Goal: Information Seeking & Learning: Find specific fact

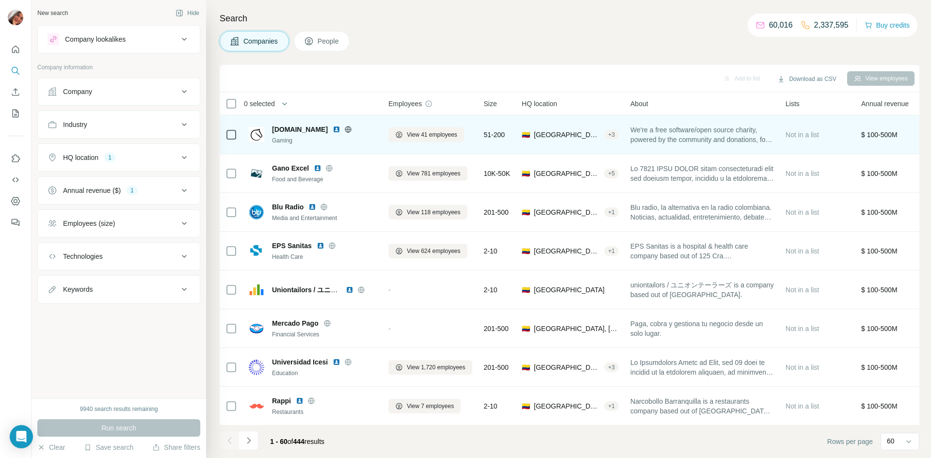
click at [295, 130] on span "[DOMAIN_NAME]" at bounding box center [300, 130] width 56 height 10
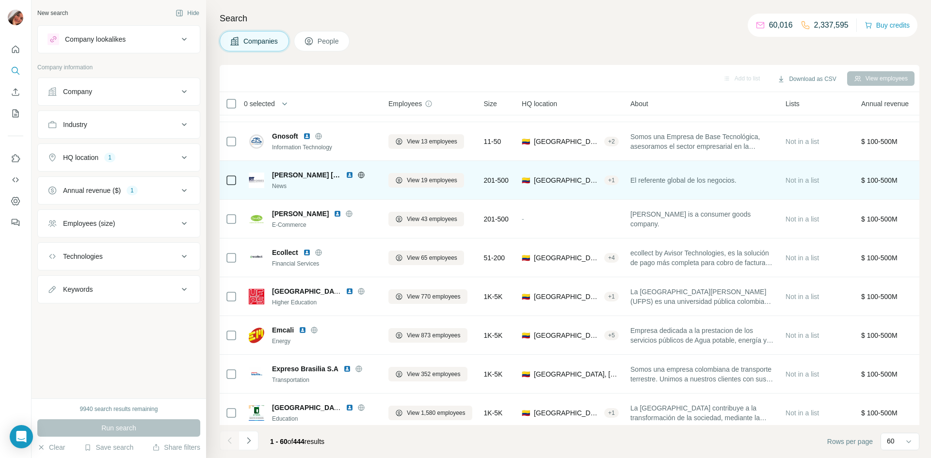
scroll to position [350, 0]
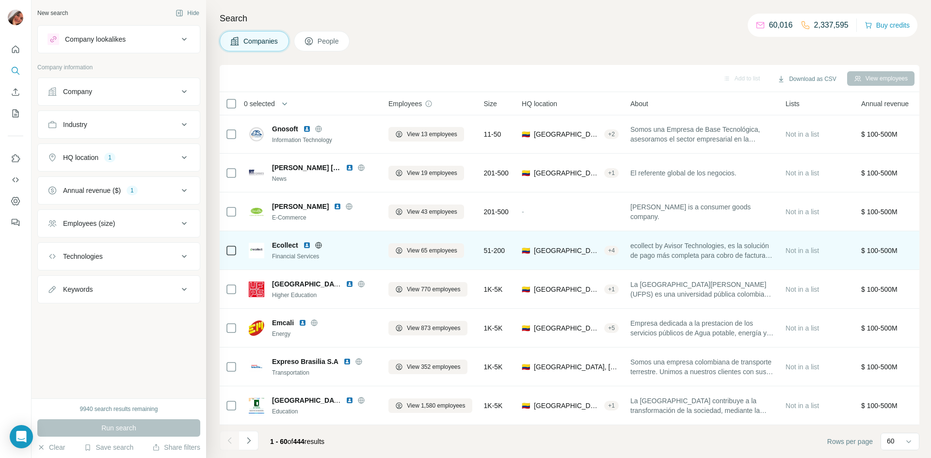
click at [290, 243] on span "Ecollect" at bounding box center [285, 245] width 26 height 10
copy span "Ecollect"
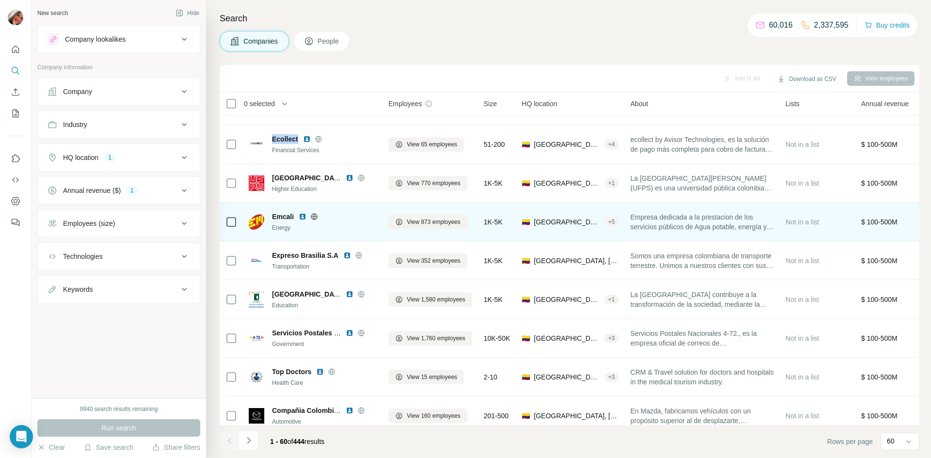
scroll to position [465, 0]
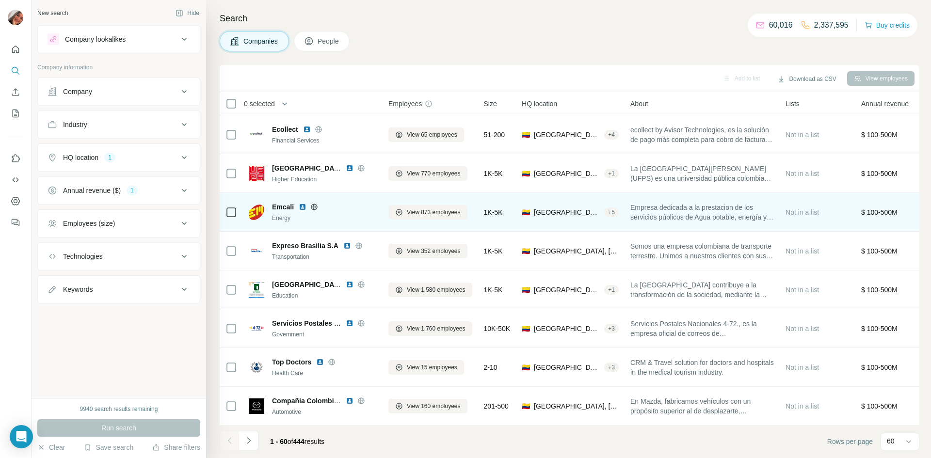
click at [276, 207] on span "Emcali" at bounding box center [283, 207] width 22 height 10
copy span "Emcali"
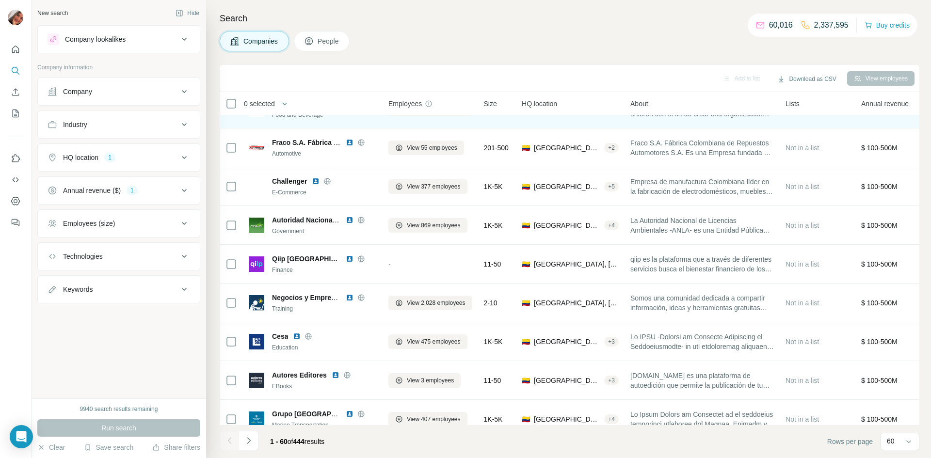
scroll to position [1271, 0]
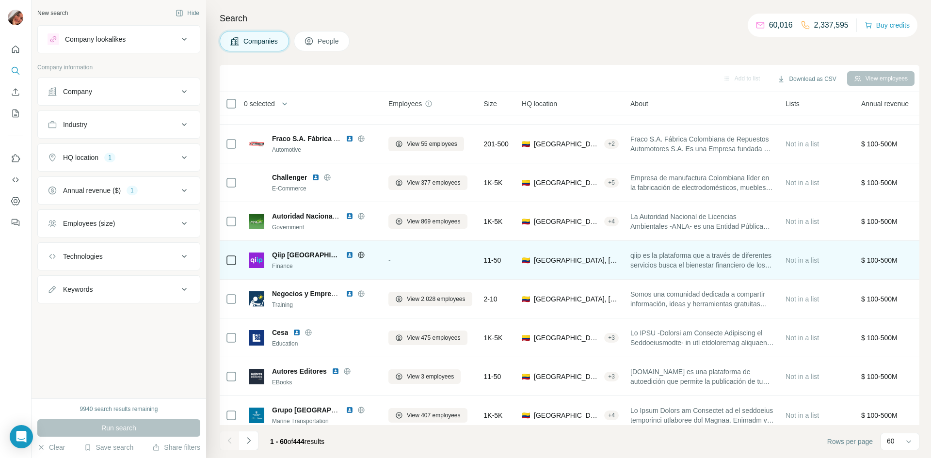
click at [274, 256] on span "Qiip [GEOGRAPHIC_DATA]" at bounding box center [306, 255] width 69 height 10
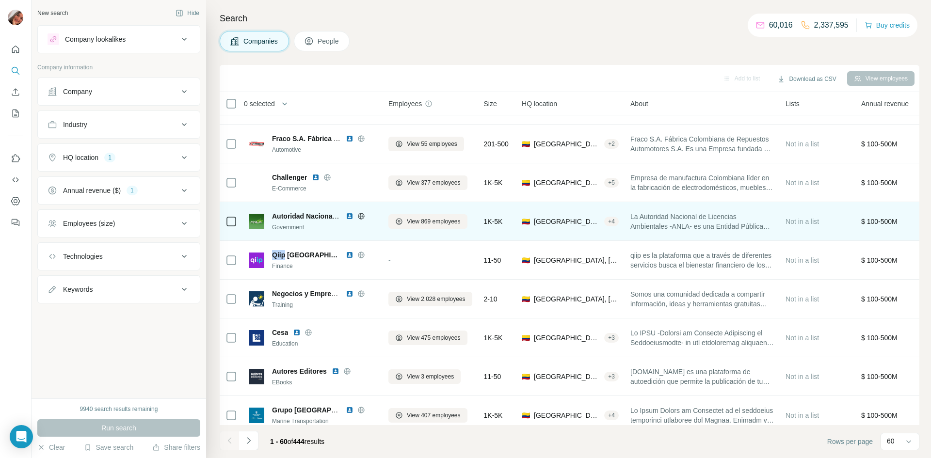
copy span "Qiip"
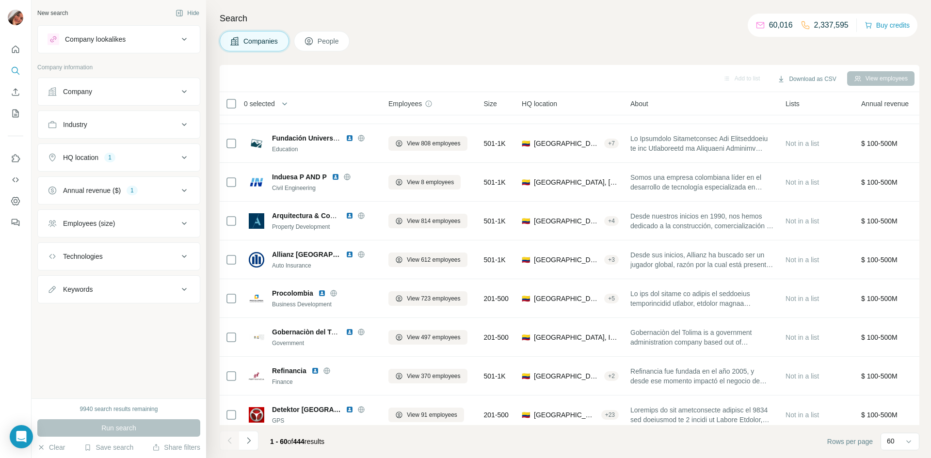
scroll to position [2017, 0]
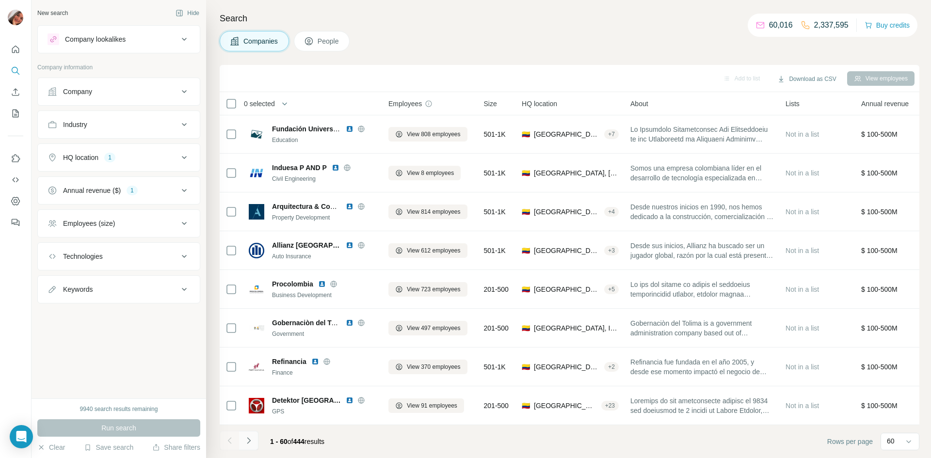
click at [257, 437] on button "Navigate to next page" at bounding box center [248, 440] width 19 height 19
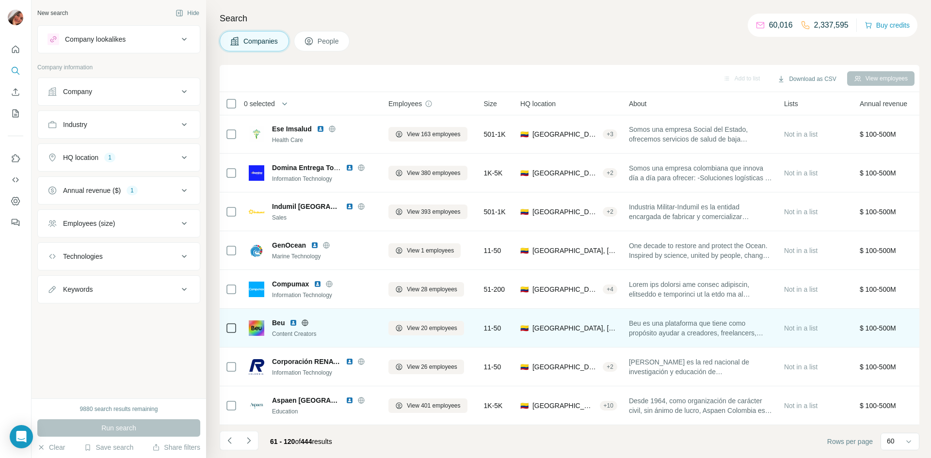
click at [277, 324] on span "Beu" at bounding box center [278, 323] width 13 height 10
copy span "Beu"
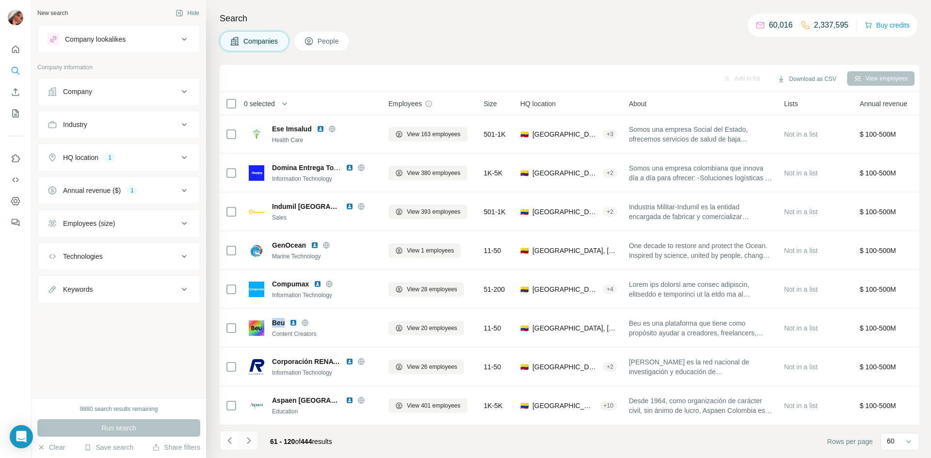
click at [250, 442] on icon "Navigate to next page" at bounding box center [249, 441] width 10 height 10
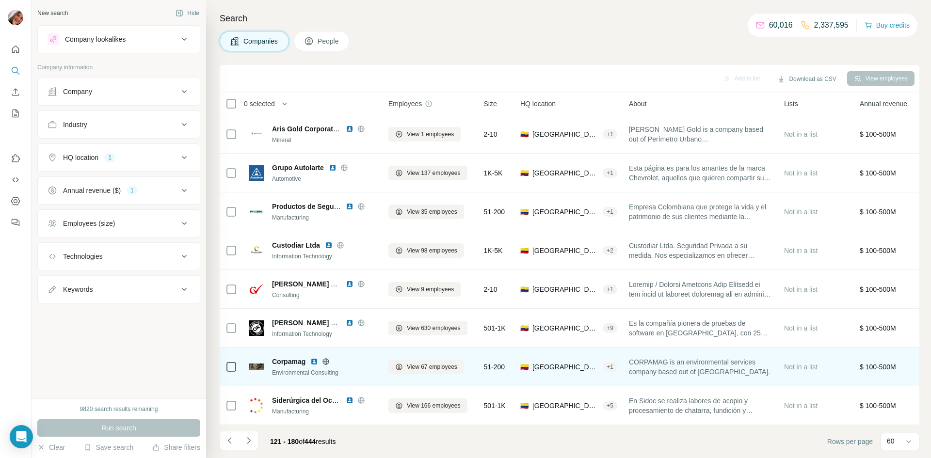
click at [294, 362] on span "Corpamag" at bounding box center [288, 362] width 33 height 10
copy span "Corpamag"
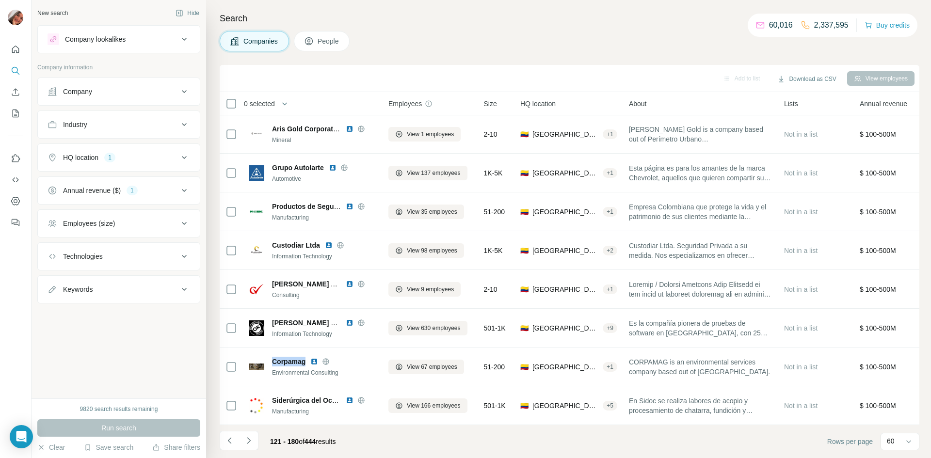
click at [248, 439] on icon "Navigate to next page" at bounding box center [248, 440] width 3 height 6
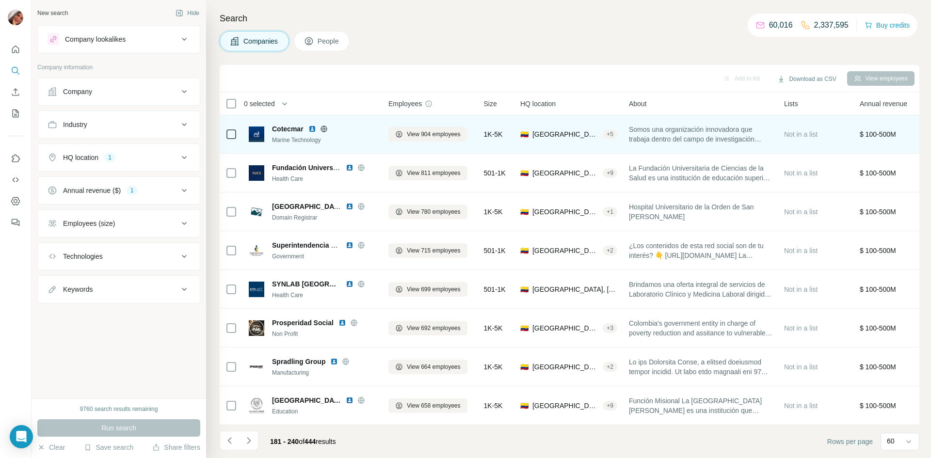
click at [292, 132] on span "Cotecmar" at bounding box center [288, 129] width 32 height 10
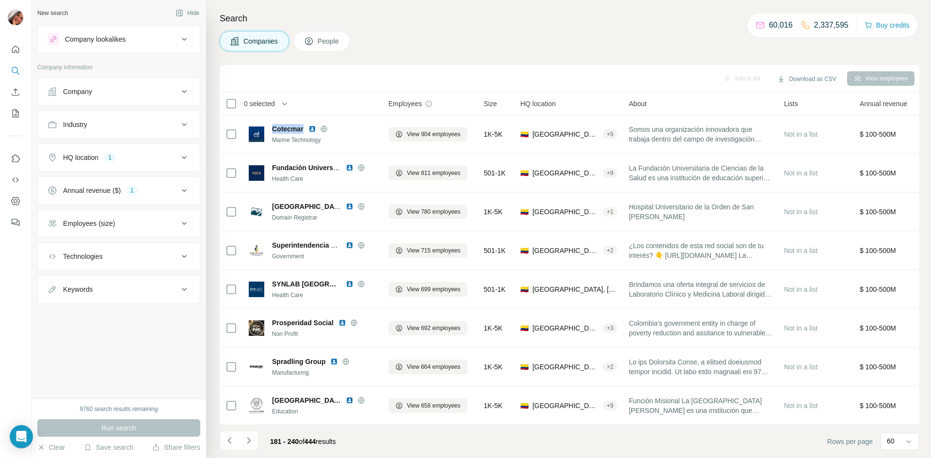
copy span "Cotecmar"
click at [254, 435] on button "Navigate to next page" at bounding box center [248, 440] width 19 height 19
